Goal: Information Seeking & Learning: Learn about a topic

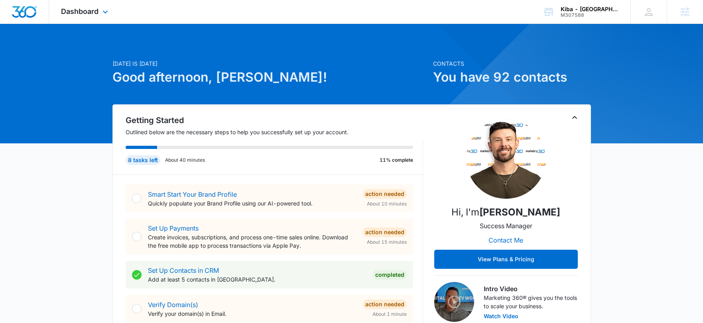
click at [91, 17] on div "Dashboard Apps Reputation Websites Forms CRM Email Social Shop Payments POS Con…" at bounding box center [85, 12] width 73 height 24
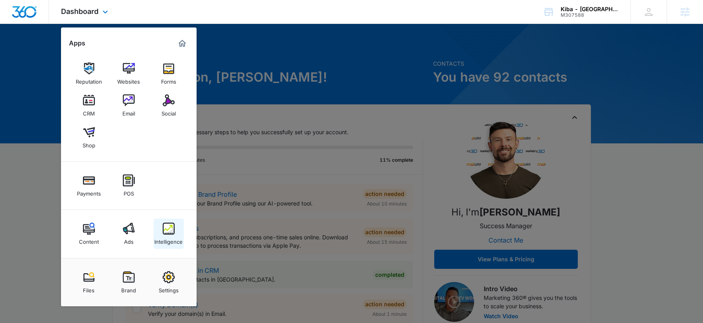
click at [174, 234] on link "Intelligence" at bounding box center [168, 234] width 30 height 30
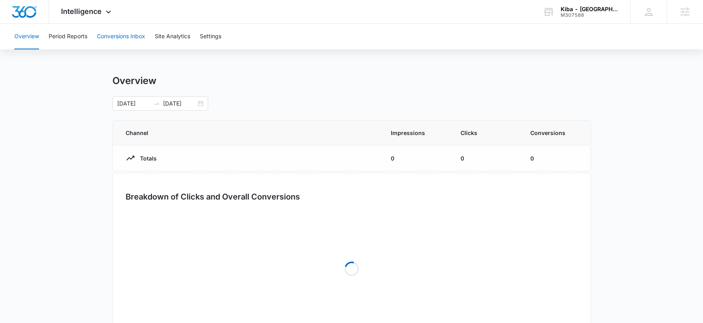
click at [112, 33] on button "Conversions Inbox" at bounding box center [121, 37] width 48 height 26
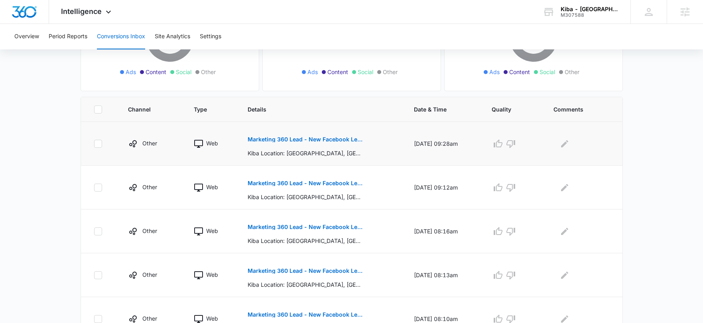
scroll to position [134, 0]
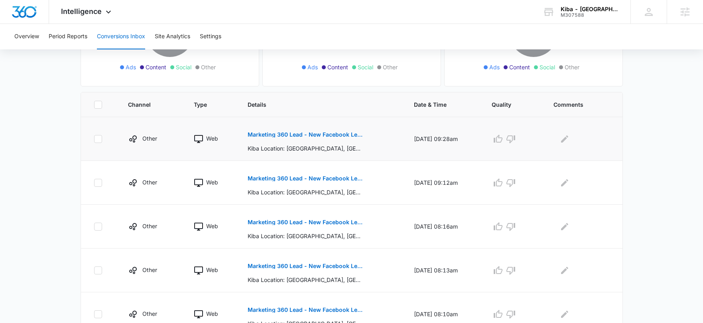
click at [297, 135] on p "Marketing 360 Lead - New Facebook Lead - Nashville, TN" at bounding box center [306, 135] width 116 height 6
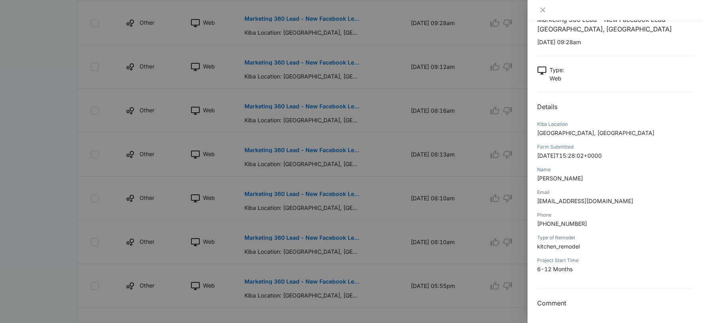
scroll to position [254, 0]
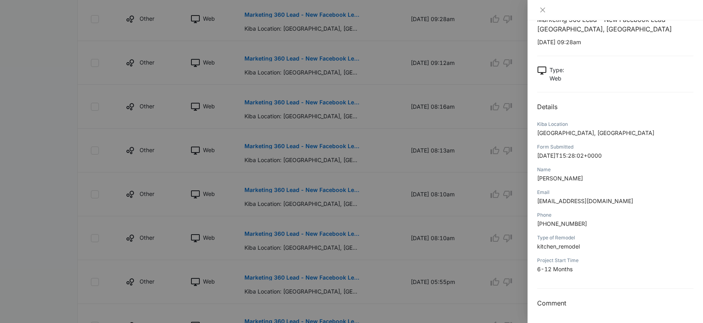
click at [597, 204] on span "phearith402301@exelica.com" at bounding box center [585, 201] width 96 height 7
copy span "exelica"
click at [560, 181] on span "Leone Rhodes" at bounding box center [560, 178] width 46 height 7
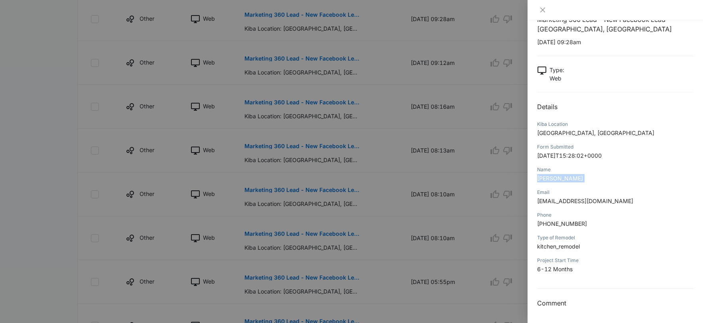
click at [560, 181] on span "Leone Rhodes" at bounding box center [560, 178] width 46 height 7
copy span "Leone Rhodes"
click at [547, 6] on div at bounding box center [614, 10] width 175 height 20
click at [544, 7] on icon "close" at bounding box center [542, 10] width 6 height 6
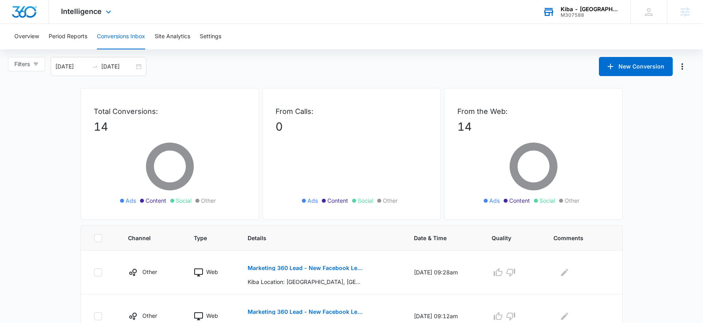
scroll to position [0, 0]
click at [607, 10] on div "Kiba - Nashville" at bounding box center [590, 9] width 58 height 6
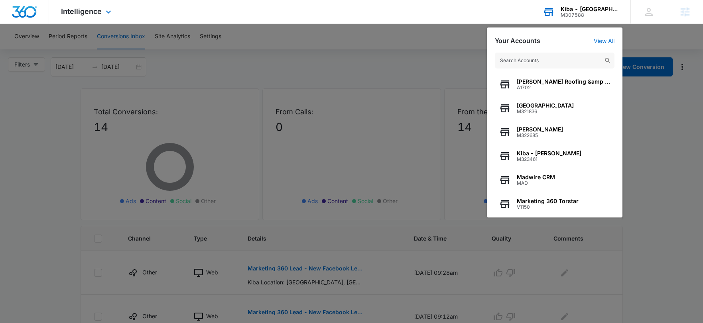
click at [546, 64] on input "text" at bounding box center [555, 61] width 120 height 16
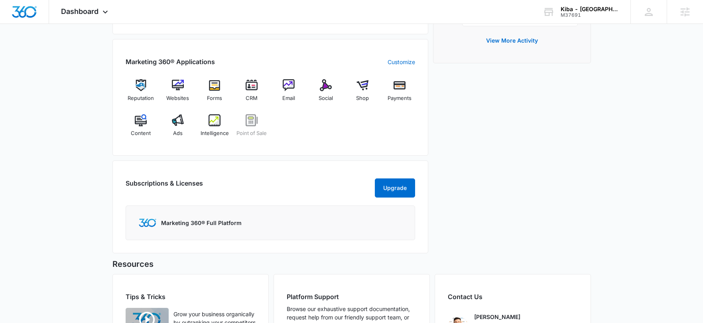
scroll to position [255, 0]
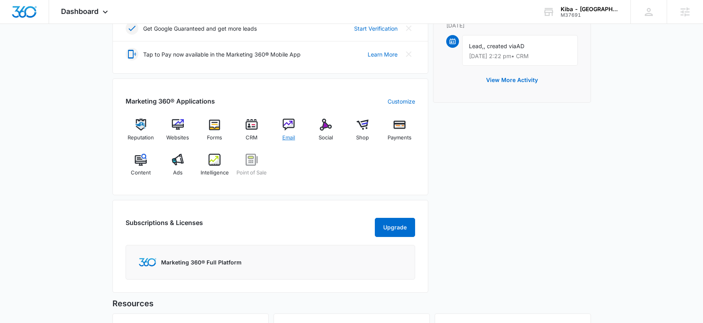
click at [289, 121] on img at bounding box center [289, 125] width 12 height 12
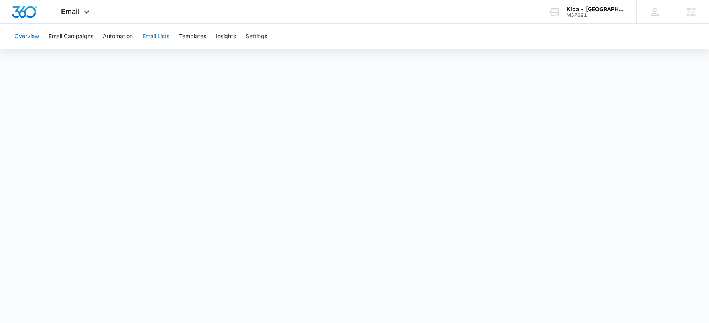
click at [157, 38] on button "Email Lists" at bounding box center [155, 37] width 27 height 26
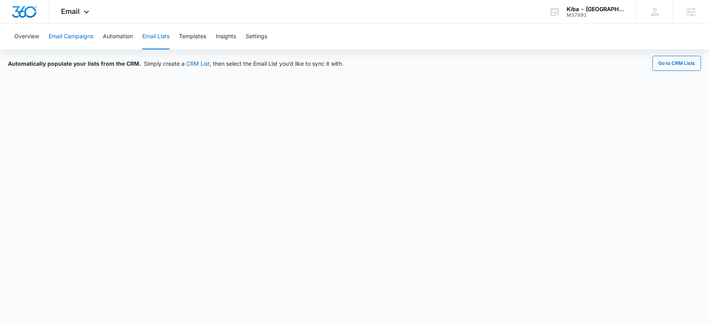
click at [61, 44] on button "Email Campaigns" at bounding box center [71, 37] width 45 height 26
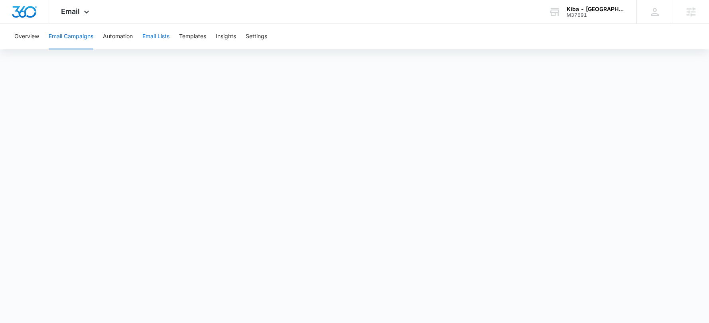
click at [167, 36] on button "Email Lists" at bounding box center [155, 37] width 27 height 26
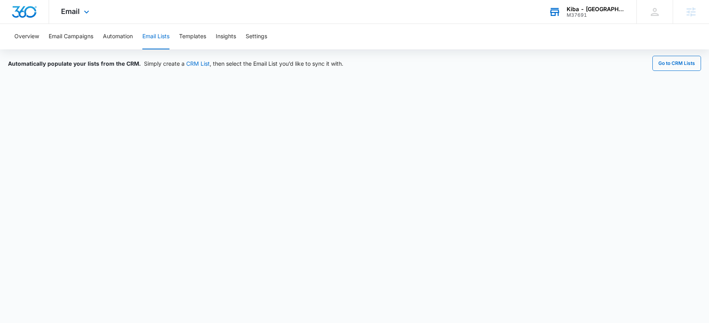
click at [616, 9] on div "Kiba - Atlanta" at bounding box center [596, 9] width 58 height 6
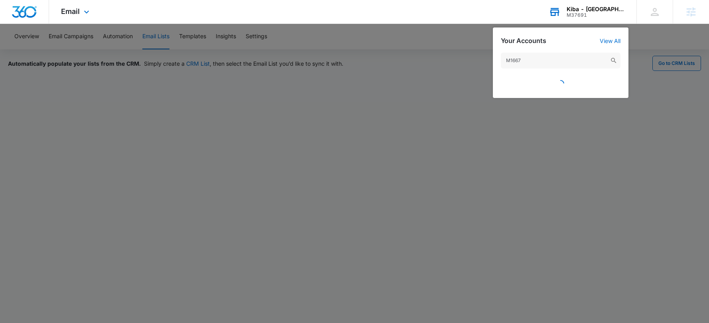
type input "M16670"
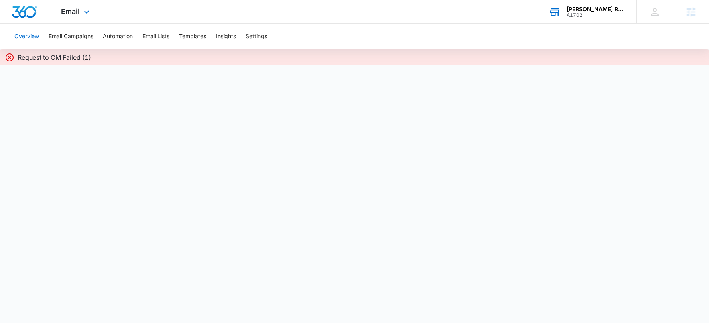
click at [467, 11] on div "Email Apps Reputation Websites Forms CRM Email Social Shop Payments POS Content…" at bounding box center [354, 12] width 709 height 24
drag, startPoint x: 433, startPoint y: 37, endPoint x: 443, endPoint y: 37, distance: 10.0
click at [433, 37] on div "Overview Email Campaigns Automation Email Lists Templates Insights Settings" at bounding box center [355, 37] width 690 height 26
click at [585, 11] on div "Schroeder Roofing &amp Gutters A1702" at bounding box center [596, 12] width 58 height 12
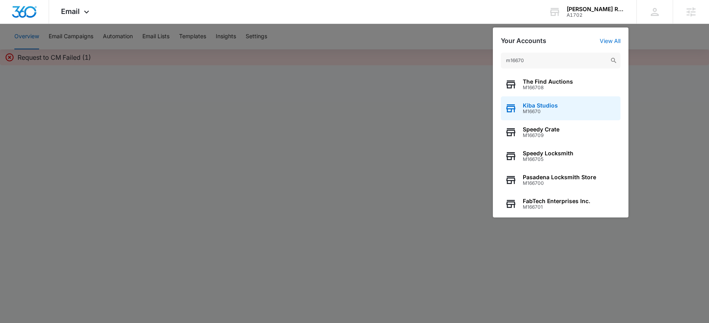
type input "m16670"
click at [540, 102] on span "Kiba Studios" at bounding box center [540, 105] width 35 height 6
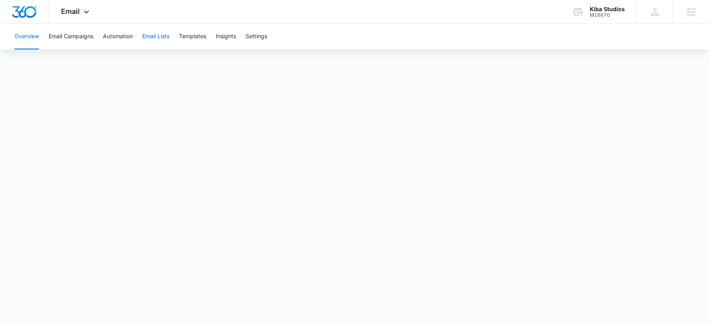
click at [161, 35] on button "Email Lists" at bounding box center [155, 37] width 27 height 26
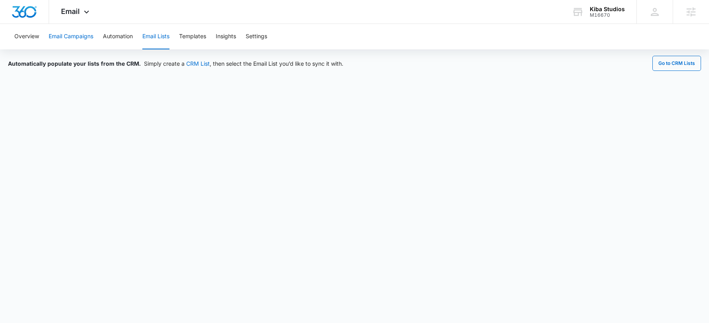
click at [72, 33] on button "Email Campaigns" at bounding box center [71, 37] width 45 height 26
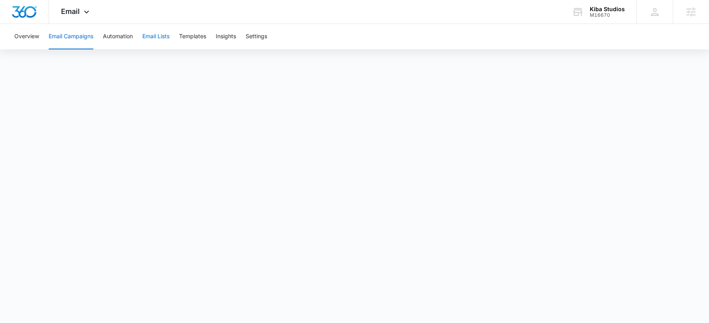
click at [161, 37] on button "Email Lists" at bounding box center [155, 37] width 27 height 26
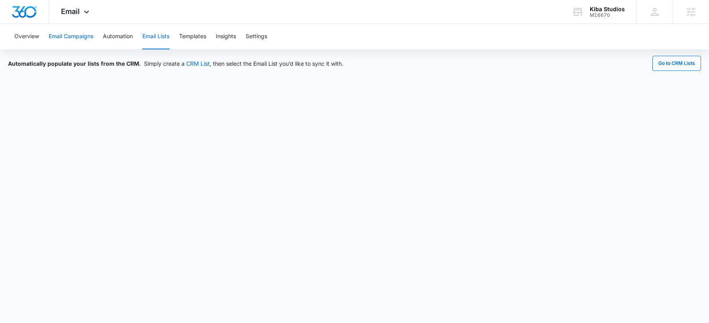
click at [76, 35] on button "Email Campaigns" at bounding box center [71, 37] width 45 height 26
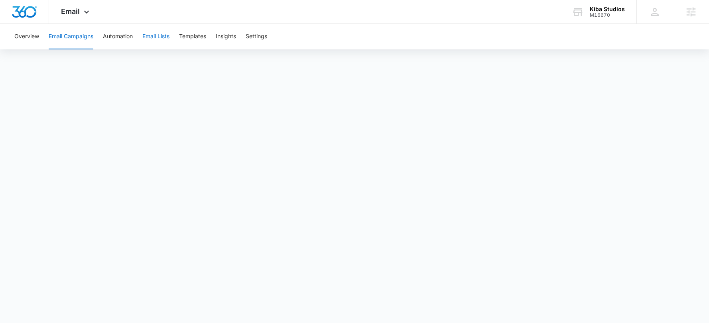
click at [149, 41] on button "Email Lists" at bounding box center [155, 37] width 27 height 26
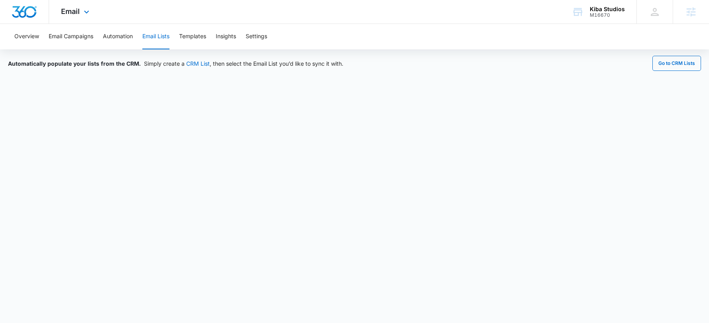
click at [79, 16] on div "Email Apps Reputation Websites Forms CRM Email Social Shop Scheduling Payments …" at bounding box center [76, 12] width 54 height 24
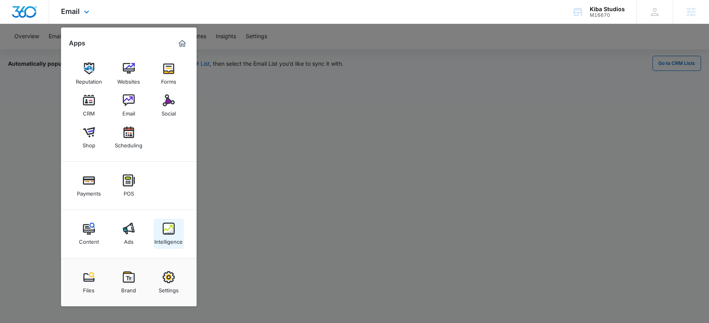
click at [169, 234] on img at bounding box center [169, 229] width 12 height 12
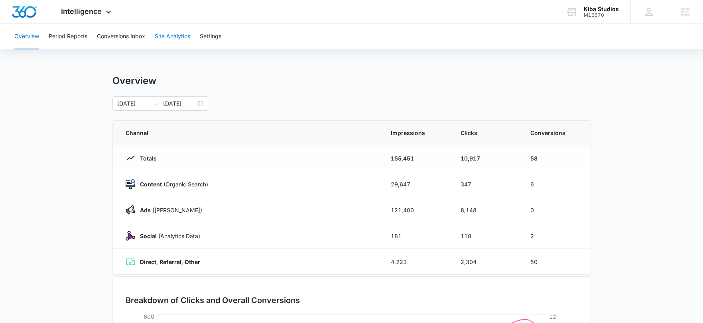
click at [181, 39] on button "Site Analytics" at bounding box center [172, 37] width 35 height 26
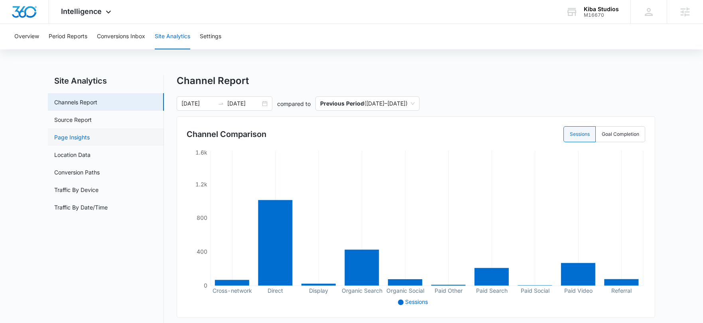
click at [78, 138] on link "Page Insights" at bounding box center [71, 137] width 35 height 8
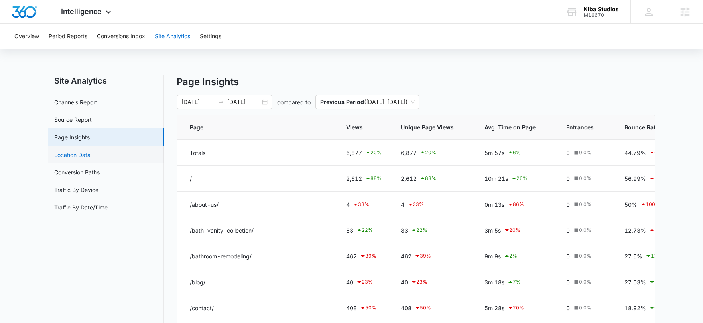
click at [69, 157] on link "Location Data" at bounding box center [72, 155] width 36 height 8
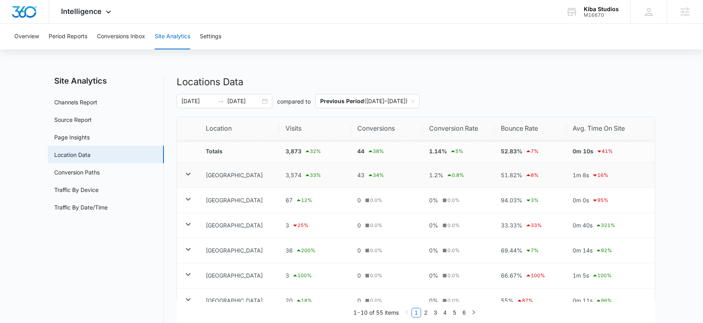
click at [187, 173] on icon at bounding box center [188, 174] width 5 height 3
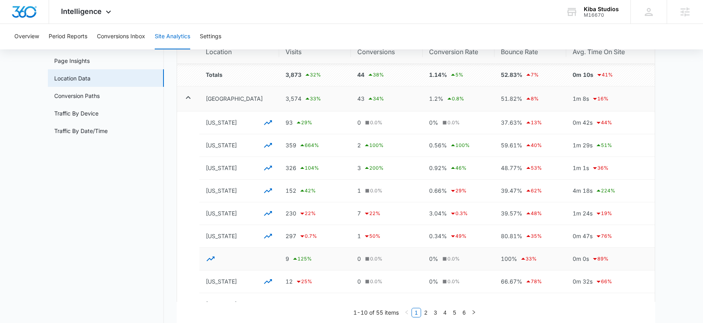
scroll to position [38, 0]
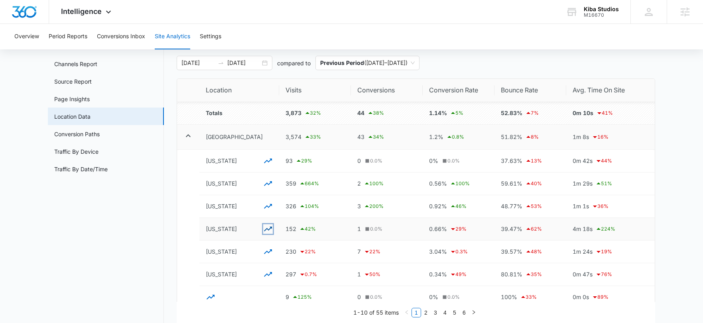
click at [267, 229] on icon "button" at bounding box center [268, 229] width 10 height 10
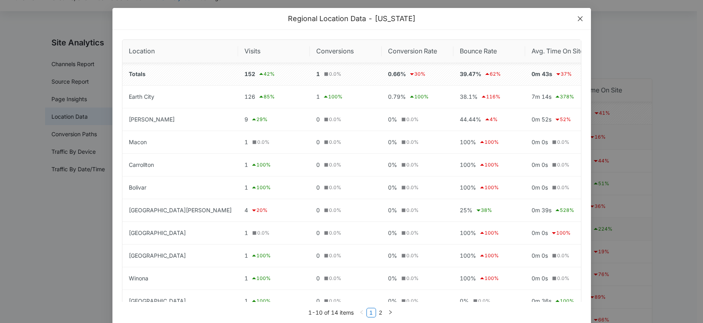
click at [577, 22] on span "Close" at bounding box center [580, 19] width 22 height 22
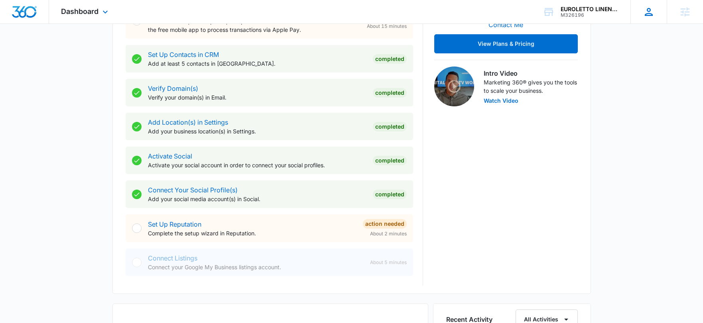
scroll to position [325, 0]
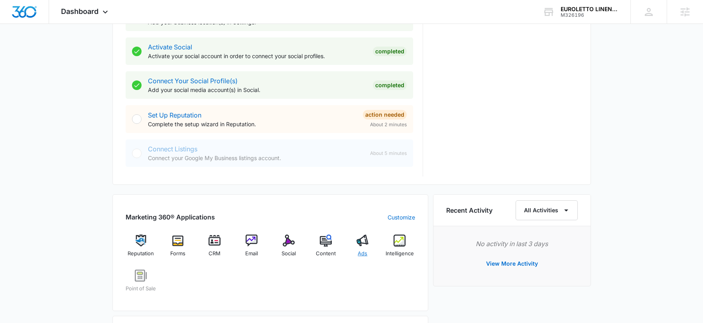
click at [366, 245] on img at bounding box center [362, 241] width 12 height 12
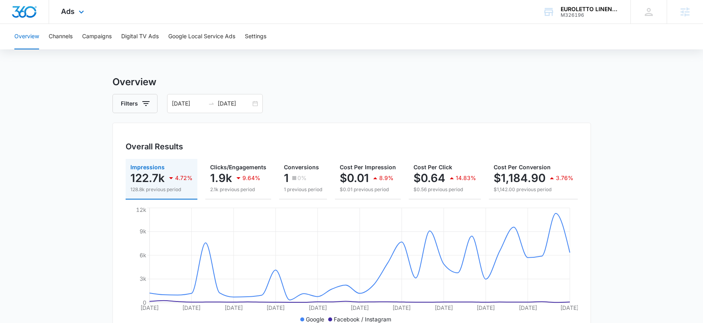
click at [66, 19] on div "Ads Apps Reputation Forms CRM Email Social POS Content Ads Intelligence Files B…" at bounding box center [73, 12] width 49 height 24
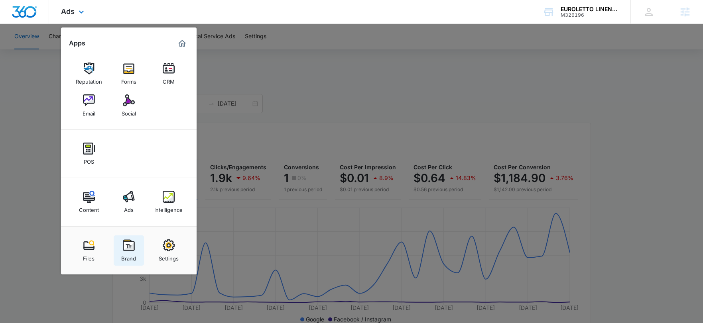
click at [132, 246] on img at bounding box center [129, 246] width 12 height 12
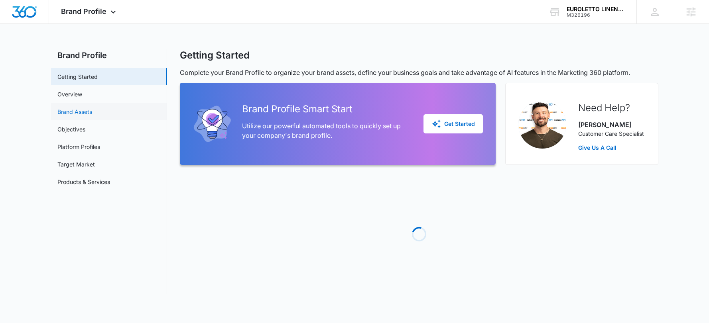
click at [64, 108] on link "Brand Assets" at bounding box center [74, 112] width 35 height 8
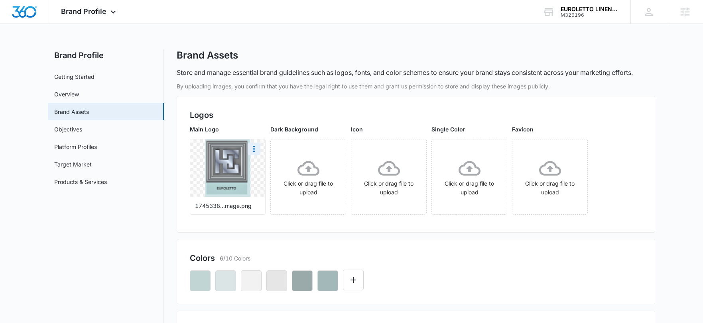
click at [215, 164] on img at bounding box center [227, 168] width 45 height 57
click at [252, 151] on icon "More" at bounding box center [254, 149] width 10 height 10
click at [268, 173] on div "Download" at bounding box center [271, 172] width 26 height 6
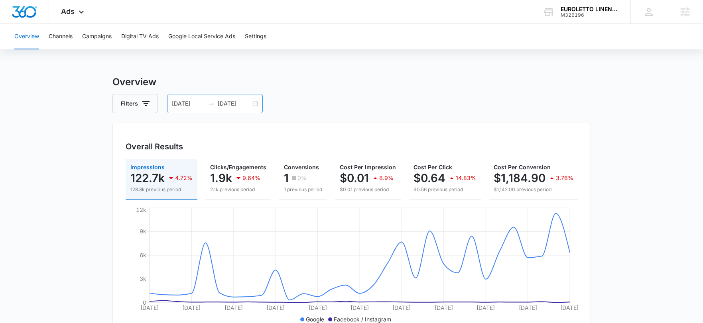
click at [232, 104] on input "[DATE]" at bounding box center [234, 103] width 33 height 9
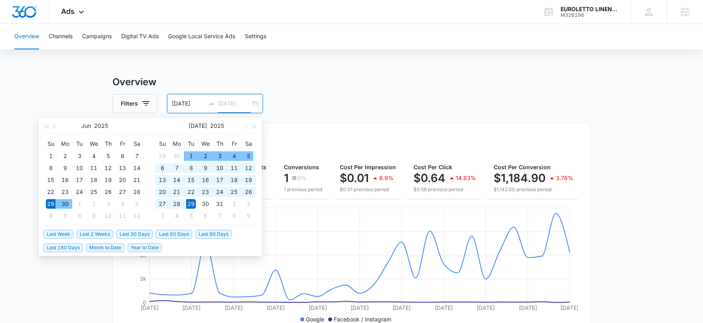
type input "[DATE]"
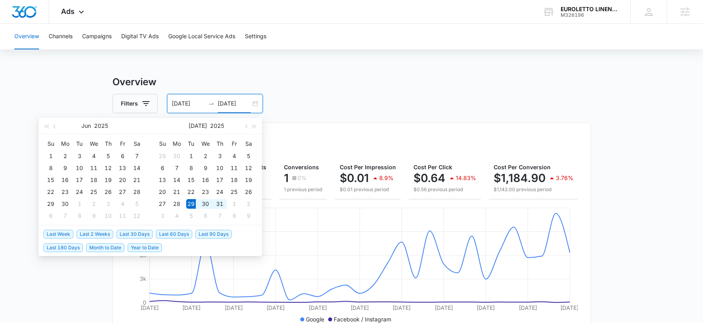
click at [105, 234] on span "Last 2 Weeks" at bounding box center [95, 234] width 37 height 9
type input "[DATE]"
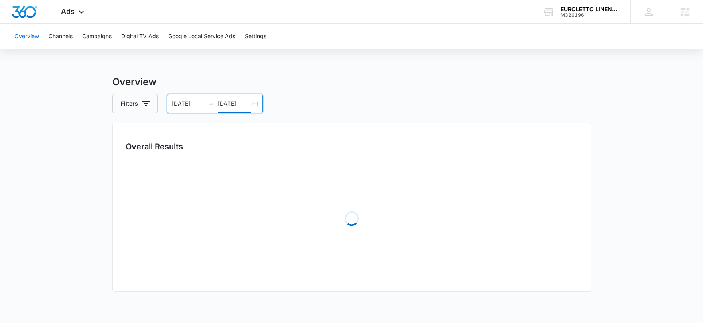
click at [435, 106] on div "Filters 07/29/2025 08/12/2025" at bounding box center [351, 103] width 478 height 19
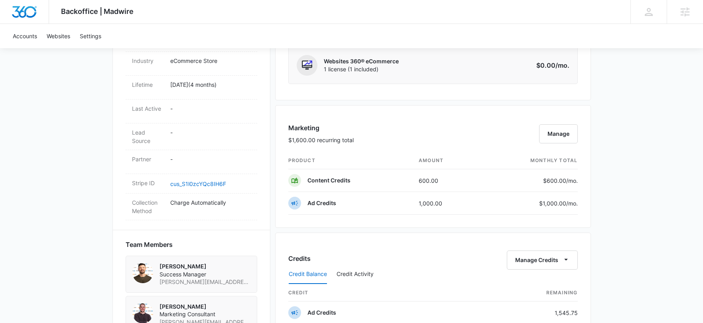
scroll to position [687, 0]
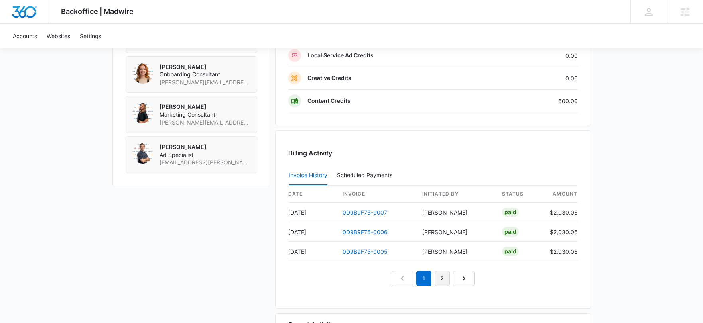
click at [448, 281] on link "2" at bounding box center [442, 278] width 15 height 15
click at [450, 279] on link "3" at bounding box center [451, 278] width 15 height 15
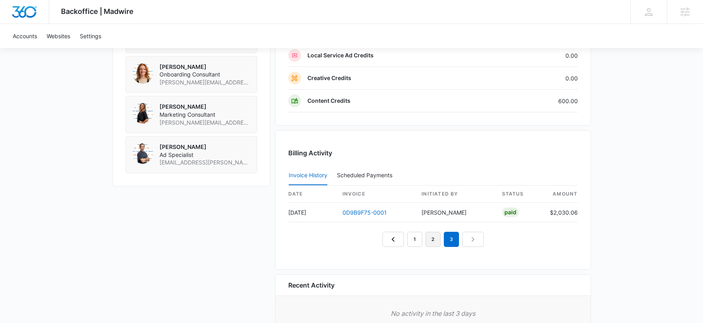
click at [433, 242] on link "2" at bounding box center [432, 239] width 15 height 15
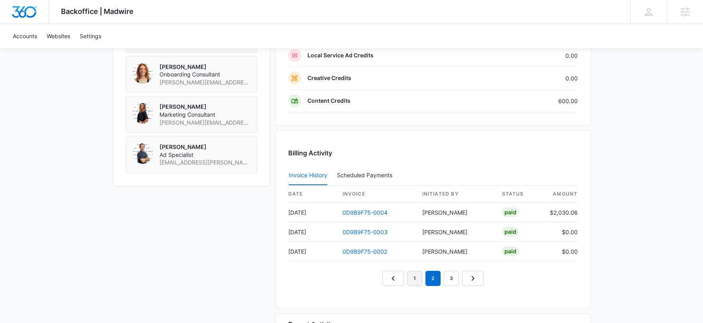
click at [413, 280] on link "1" at bounding box center [414, 278] width 15 height 15
click at [395, 279] on nav "1 2 3" at bounding box center [432, 278] width 101 height 15
